Goal: Connect with others: Connect with others

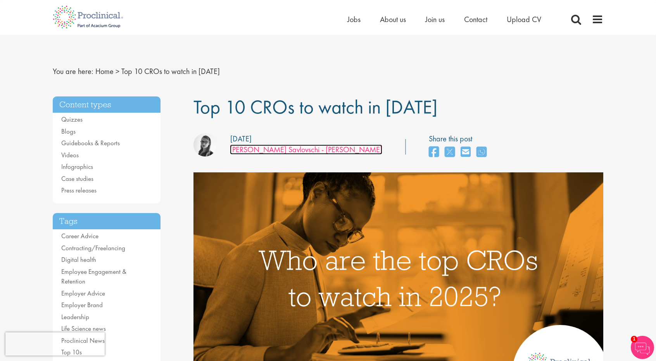
click at [277, 149] on link "[PERSON_NAME] Savlovschi - [PERSON_NAME]" at bounding box center [306, 150] width 152 height 10
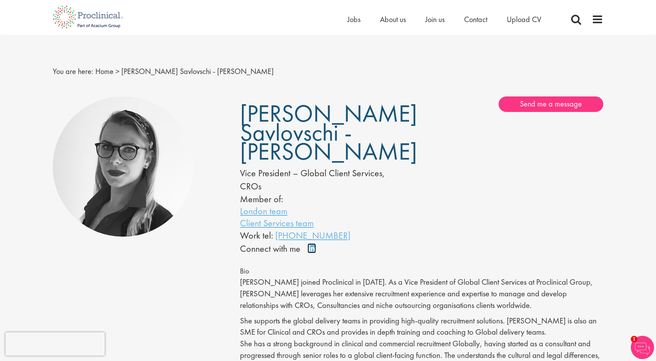
click at [312, 252] on link "Connect on LinkedIn" at bounding box center [314, 252] width 14 height 0
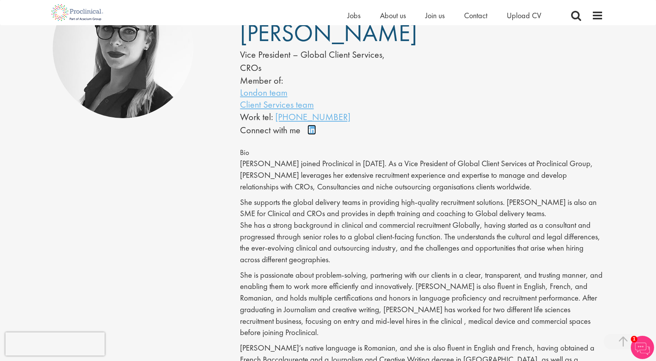
scroll to position [232, 0]
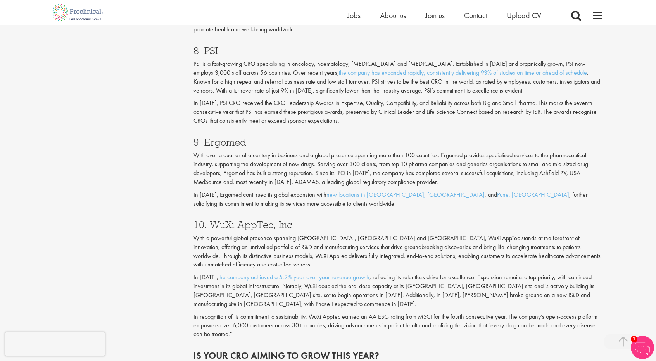
scroll to position [1744, 0]
